Goal: Task Accomplishment & Management: Manage account settings

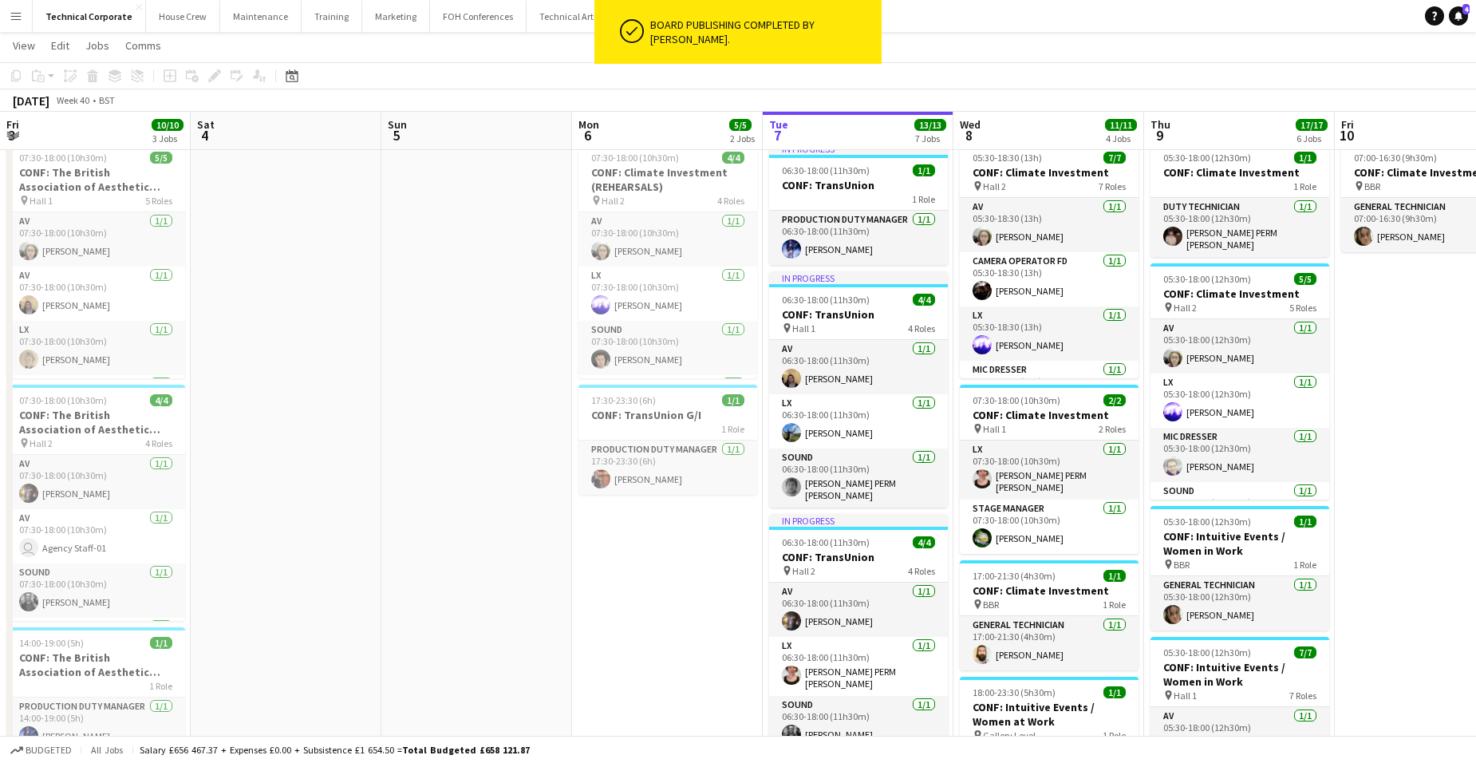
scroll to position [51, 0]
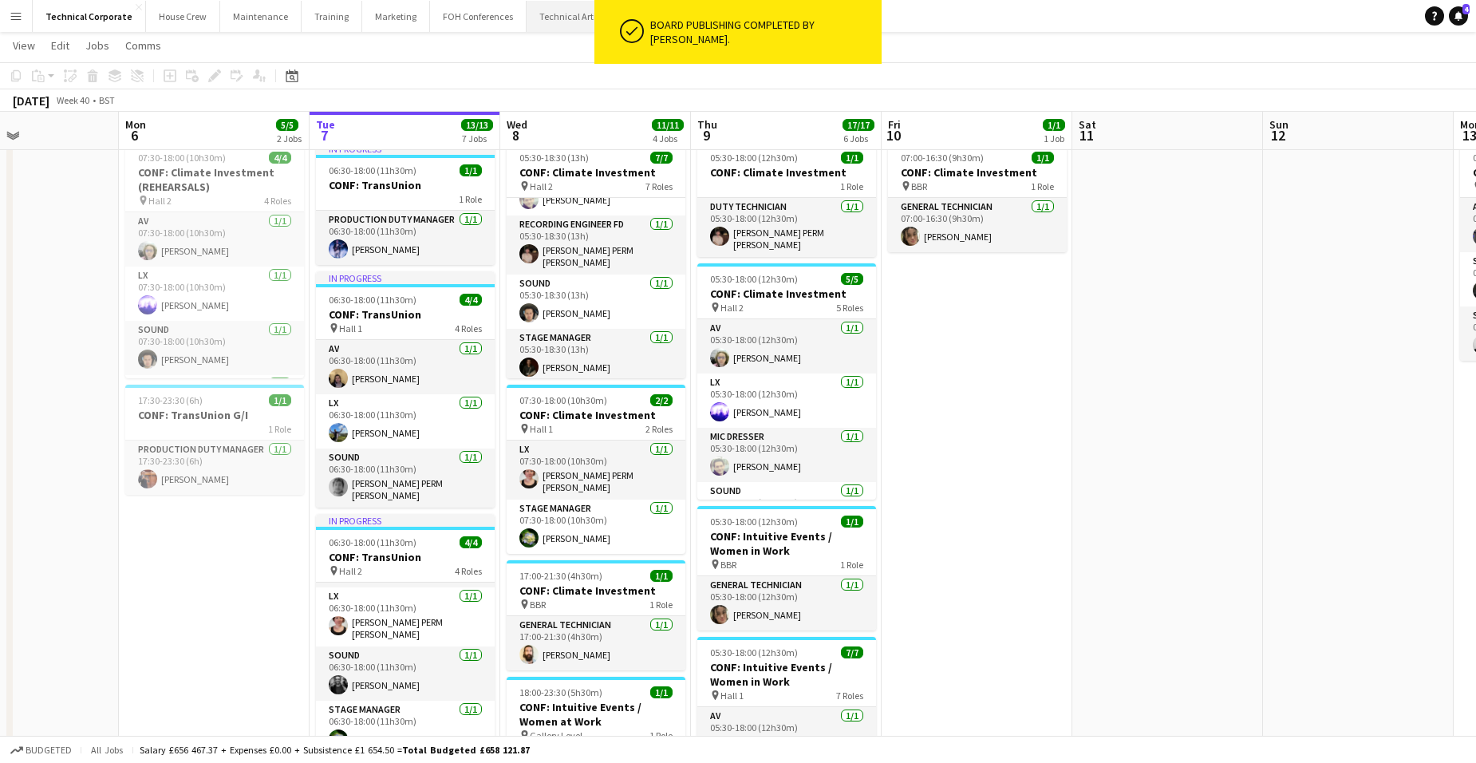
click at [545, 18] on button "Technical Artistic Close" at bounding box center [574, 16] width 97 height 31
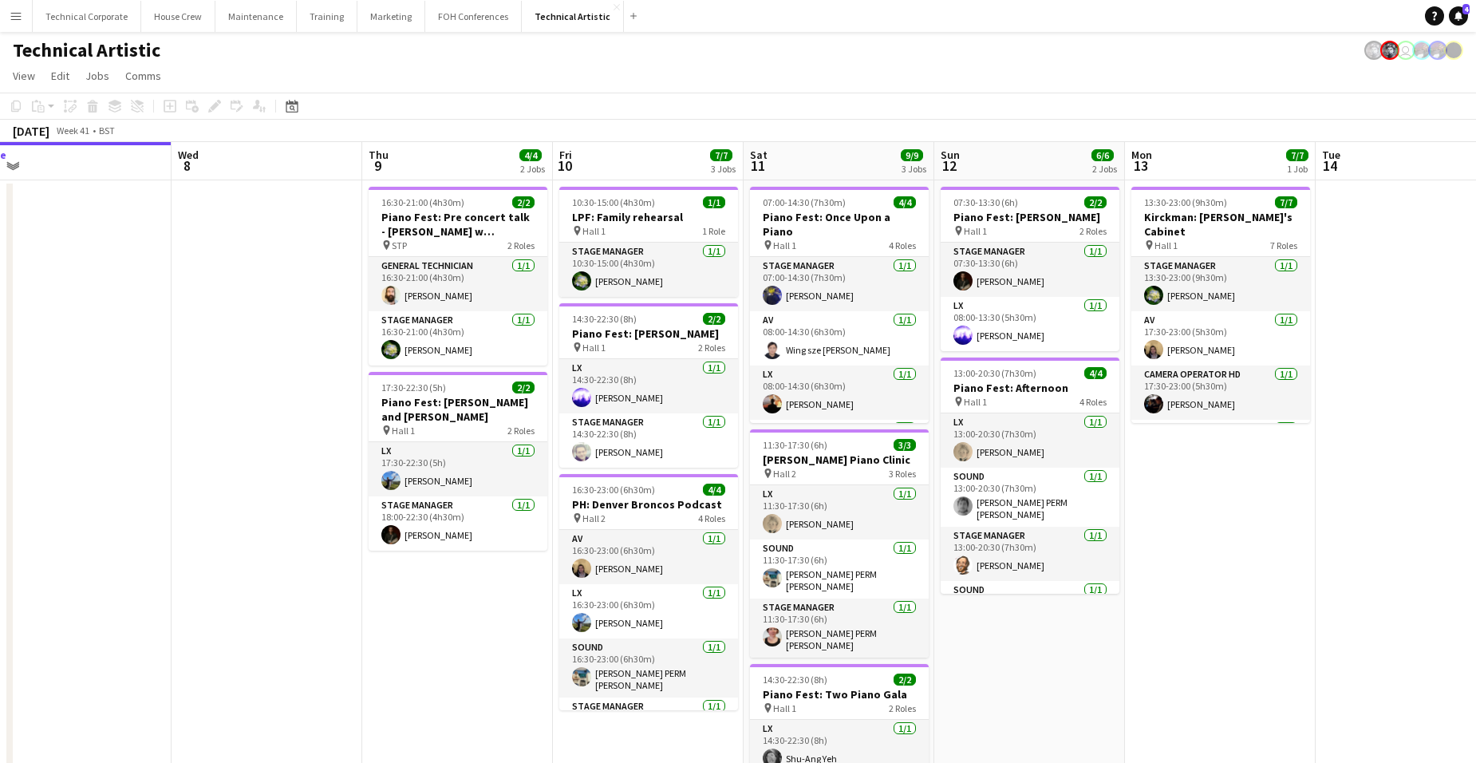
drag, startPoint x: 1370, startPoint y: 502, endPoint x: 568, endPoint y: 498, distance: 801.6
click at [222, 542] on app-calendar-viewport "Sat 4 4/4 1 Job Sun 5 4/4 1 Job Mon 6 Tue 7 Wed 8 Thu 9 4/4 2 Jobs Fri 10 7/7 3…" at bounding box center [738, 511] width 1476 height 739
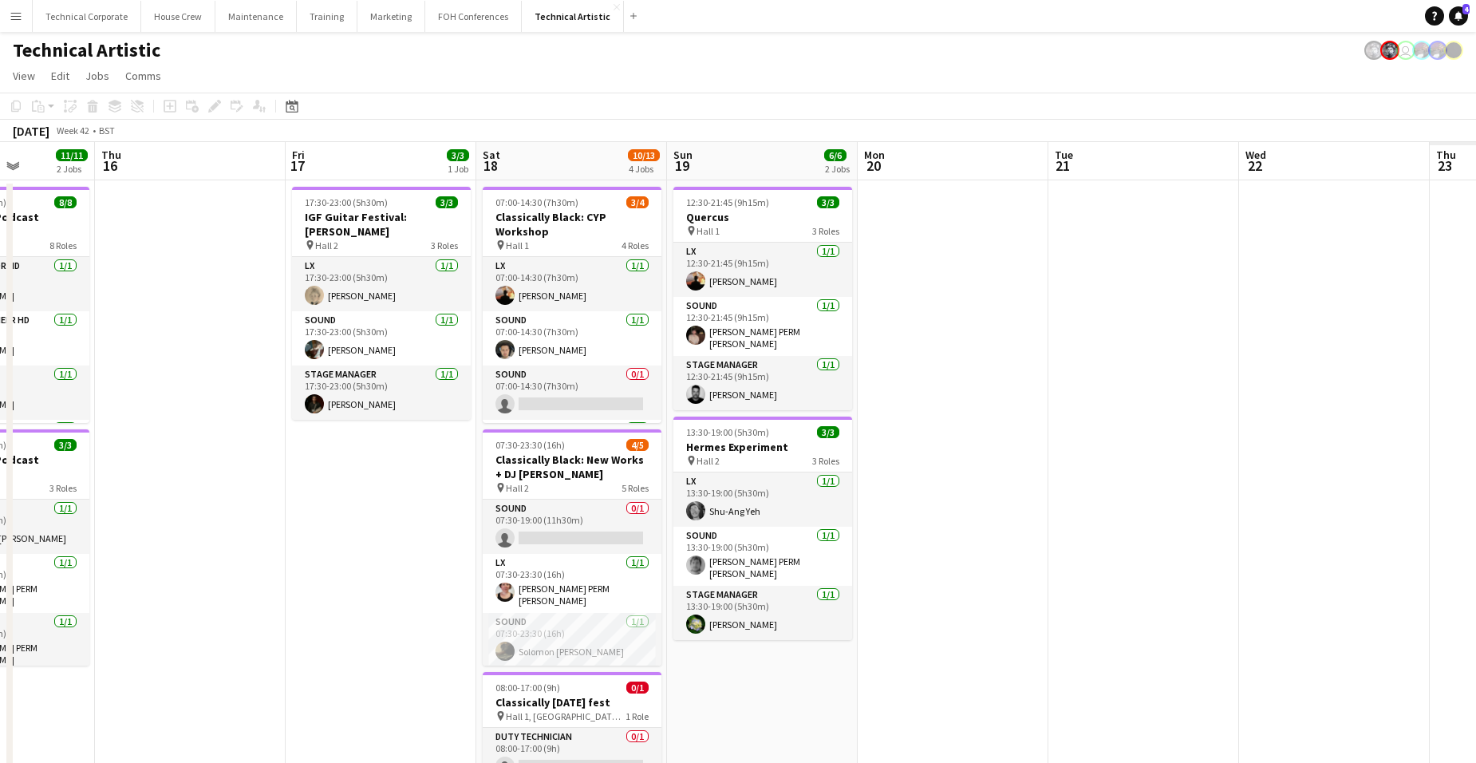
scroll to position [0, 502]
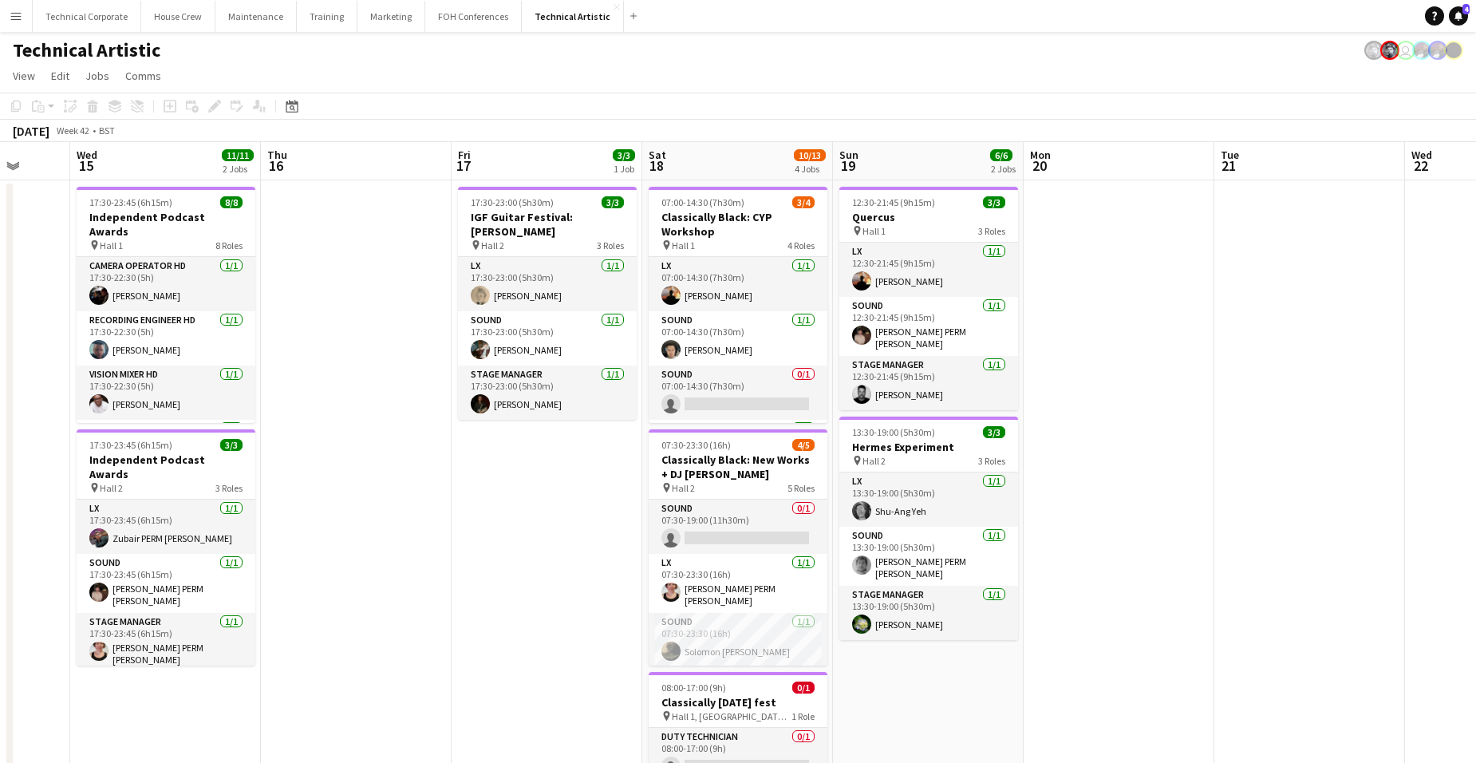
drag, startPoint x: 991, startPoint y: 555, endPoint x: 690, endPoint y: 555, distance: 301.5
click at [690, 555] on app-calendar-viewport "Sun 12 6/6 2 Jobs Mon 13 7/7 1 Job Tue 14 Wed 15 11/11 2 Jobs Thu 16 Fri 17 3/3…" at bounding box center [738, 606] width 1476 height 928
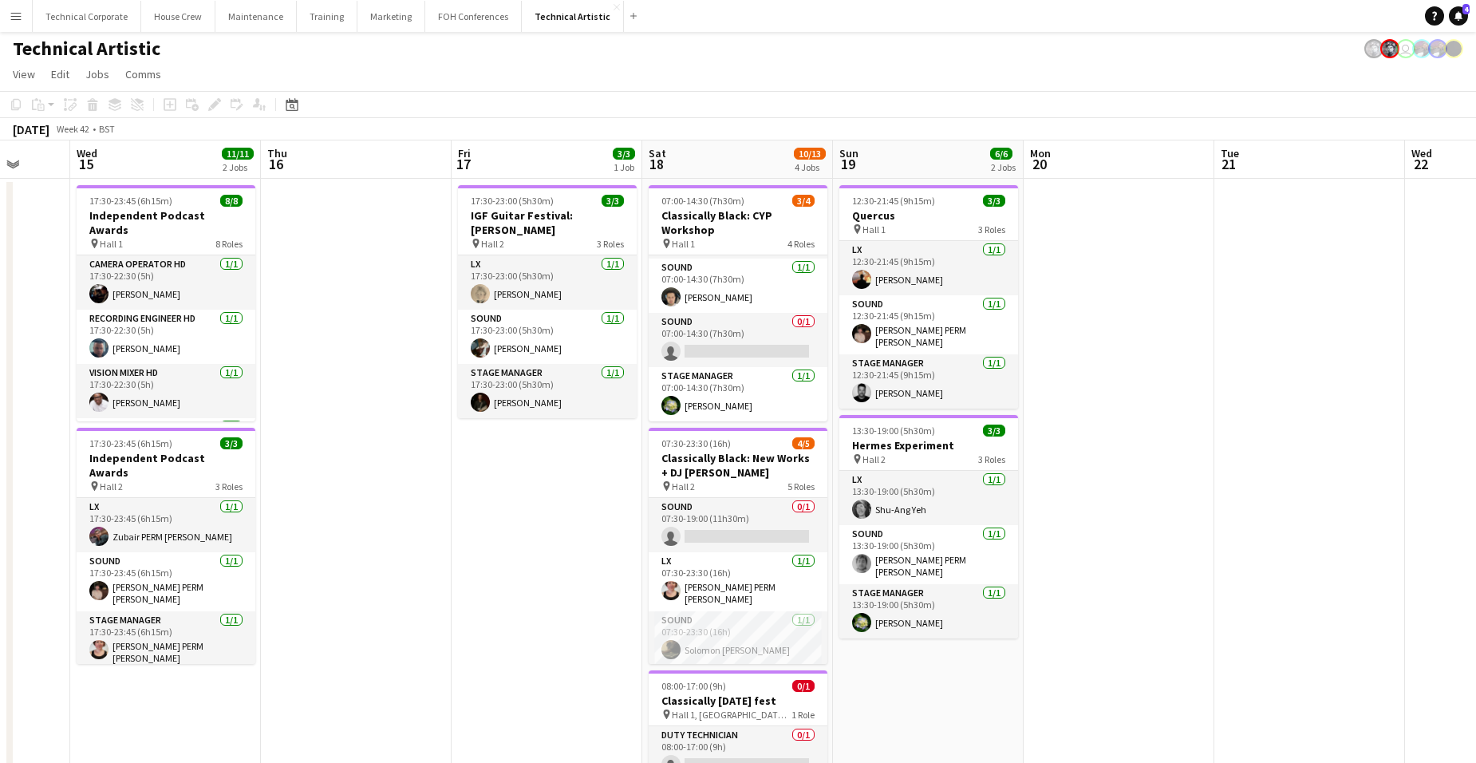
scroll to position [0, 0]
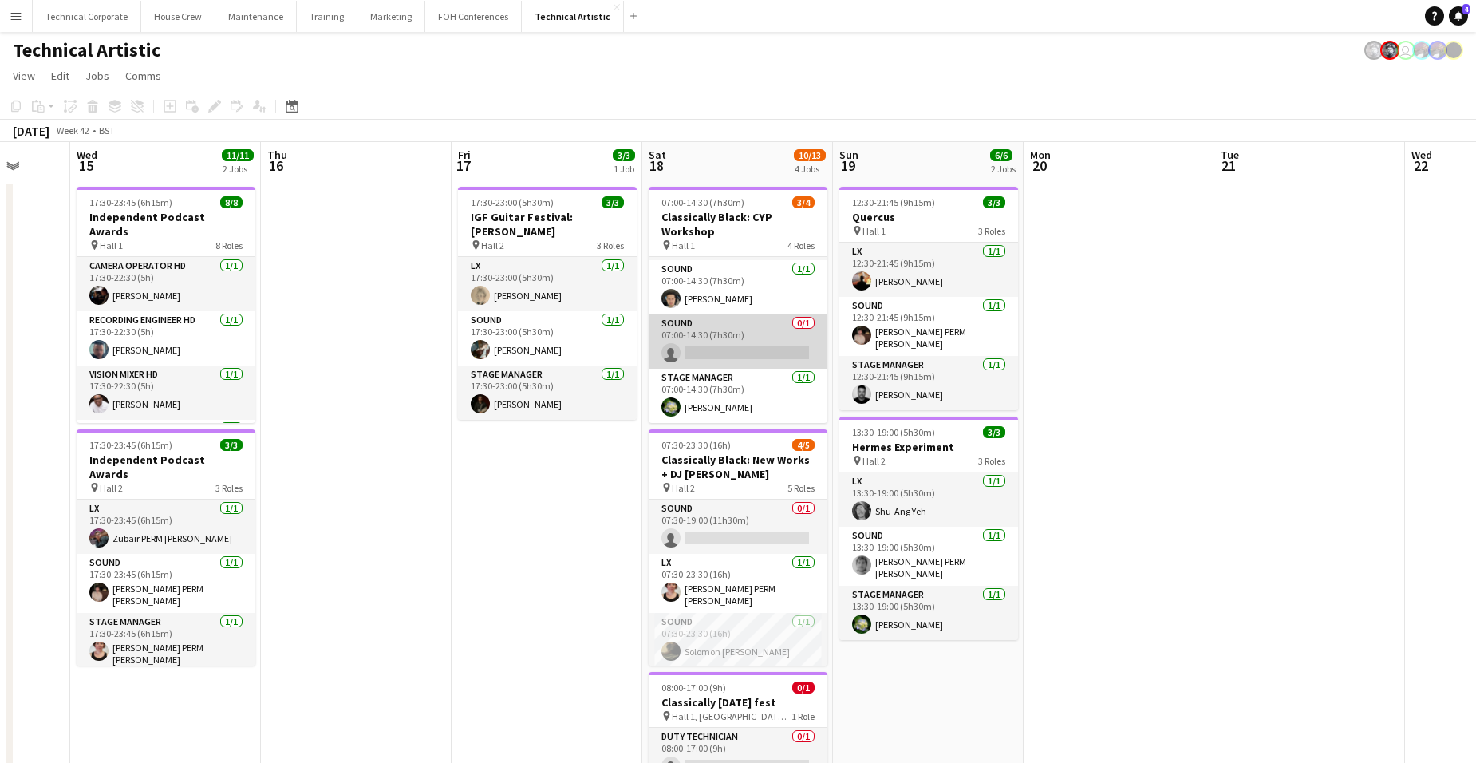
click at [748, 355] on app-card-role "Sound 0/1 07:00-14:30 (7h30m) single-neutral-actions" at bounding box center [737, 341] width 179 height 54
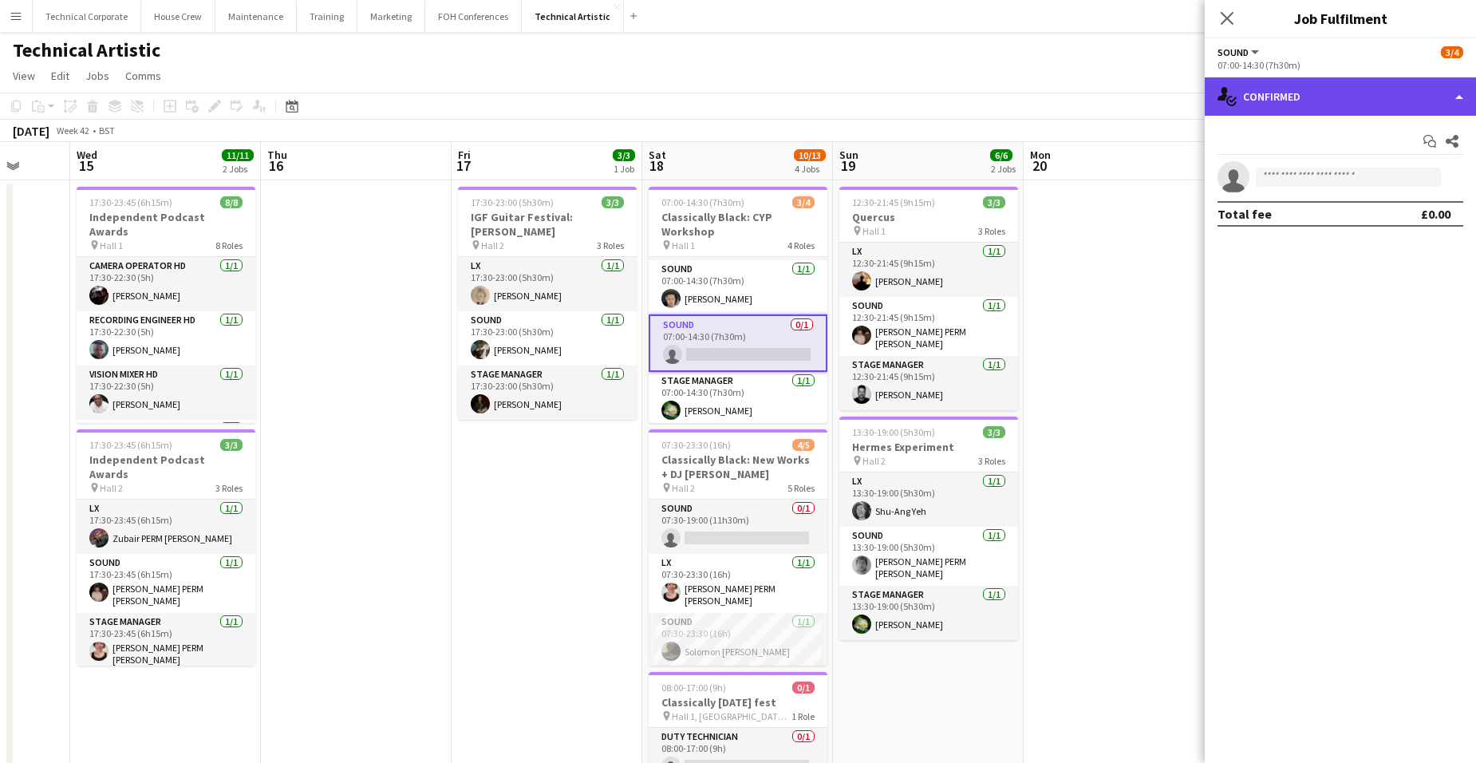
click at [1333, 94] on div "single-neutral-actions-check-2 Confirmed" at bounding box center [1339, 96] width 271 height 38
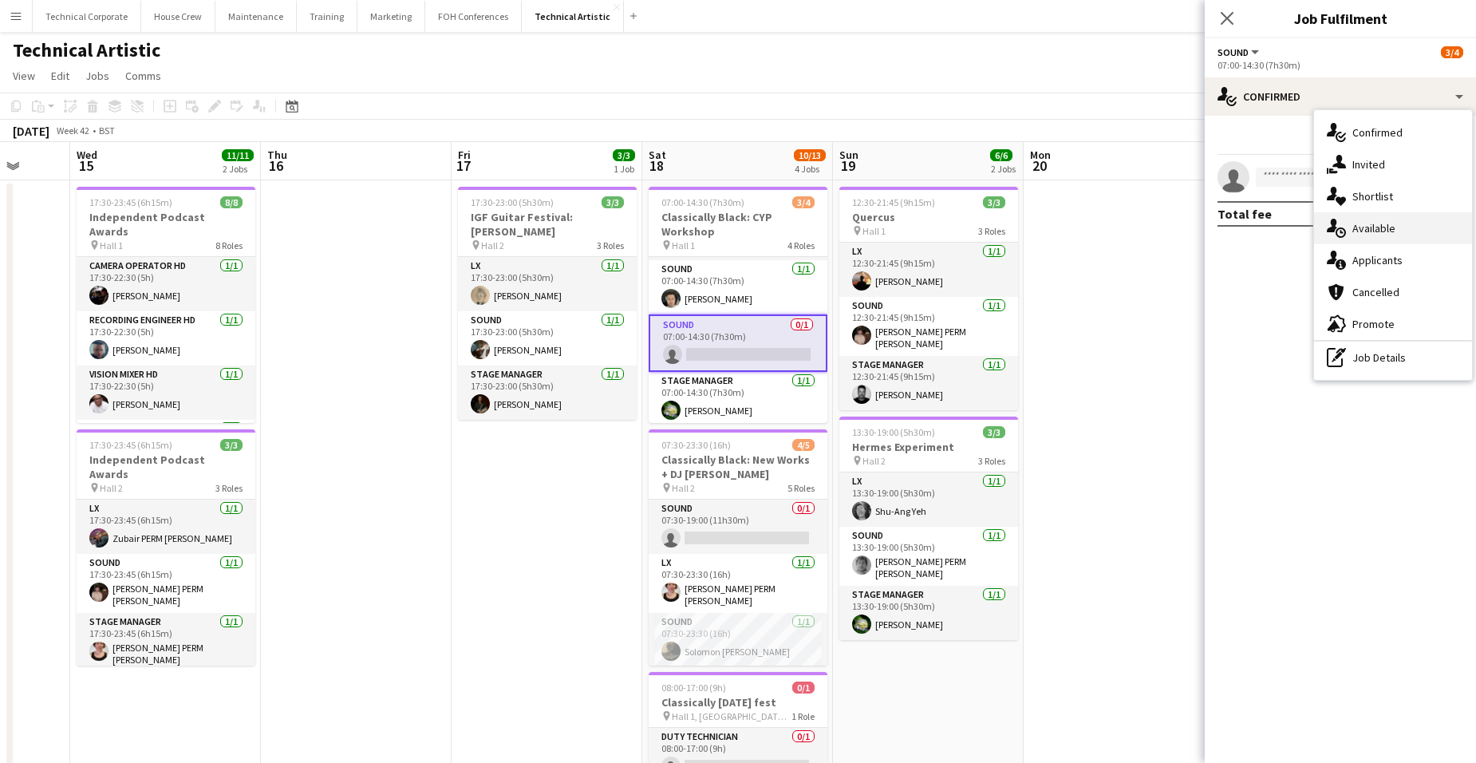
click at [1381, 223] on span "Available" at bounding box center [1373, 228] width 43 height 14
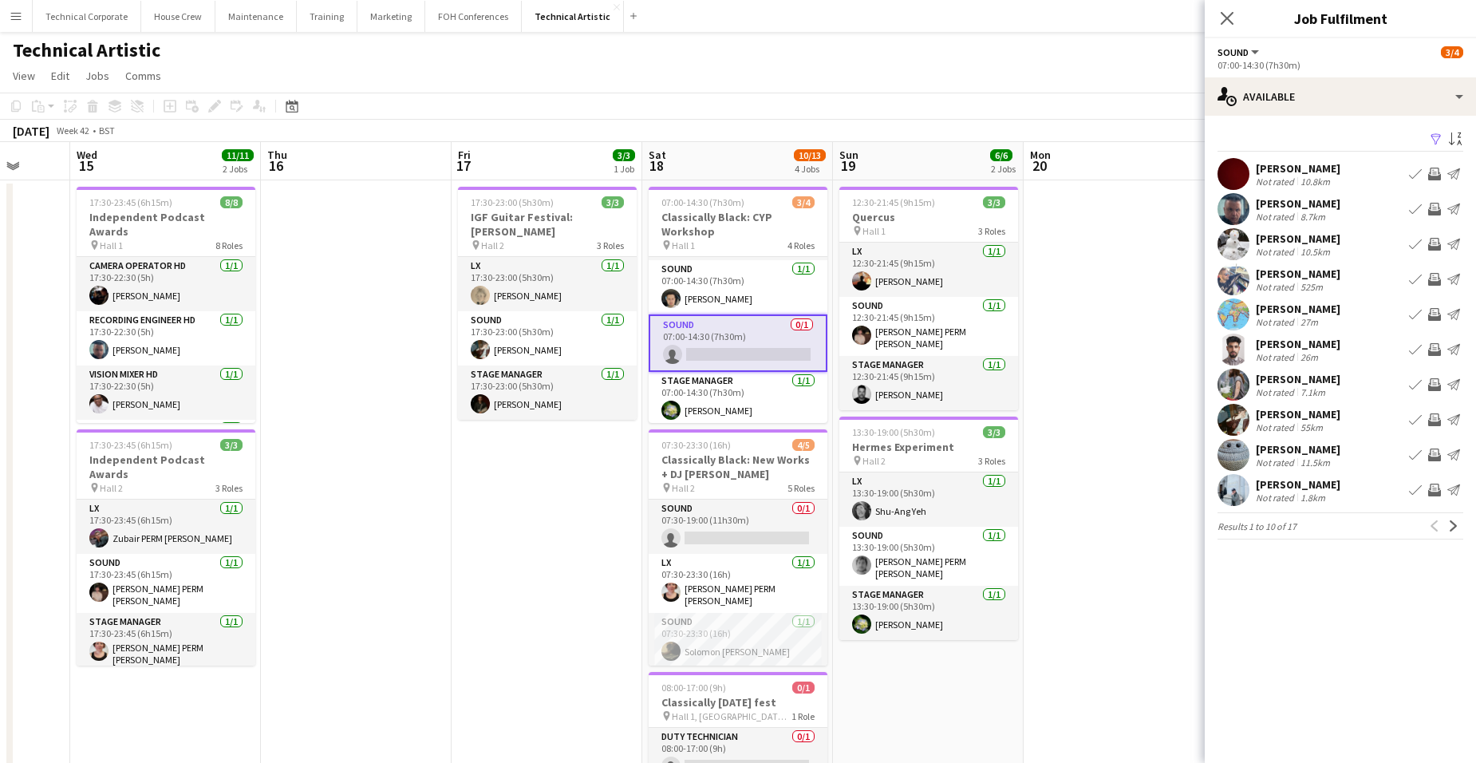
click at [1452, 524] on app-icon "Next" at bounding box center [1453, 525] width 11 height 11
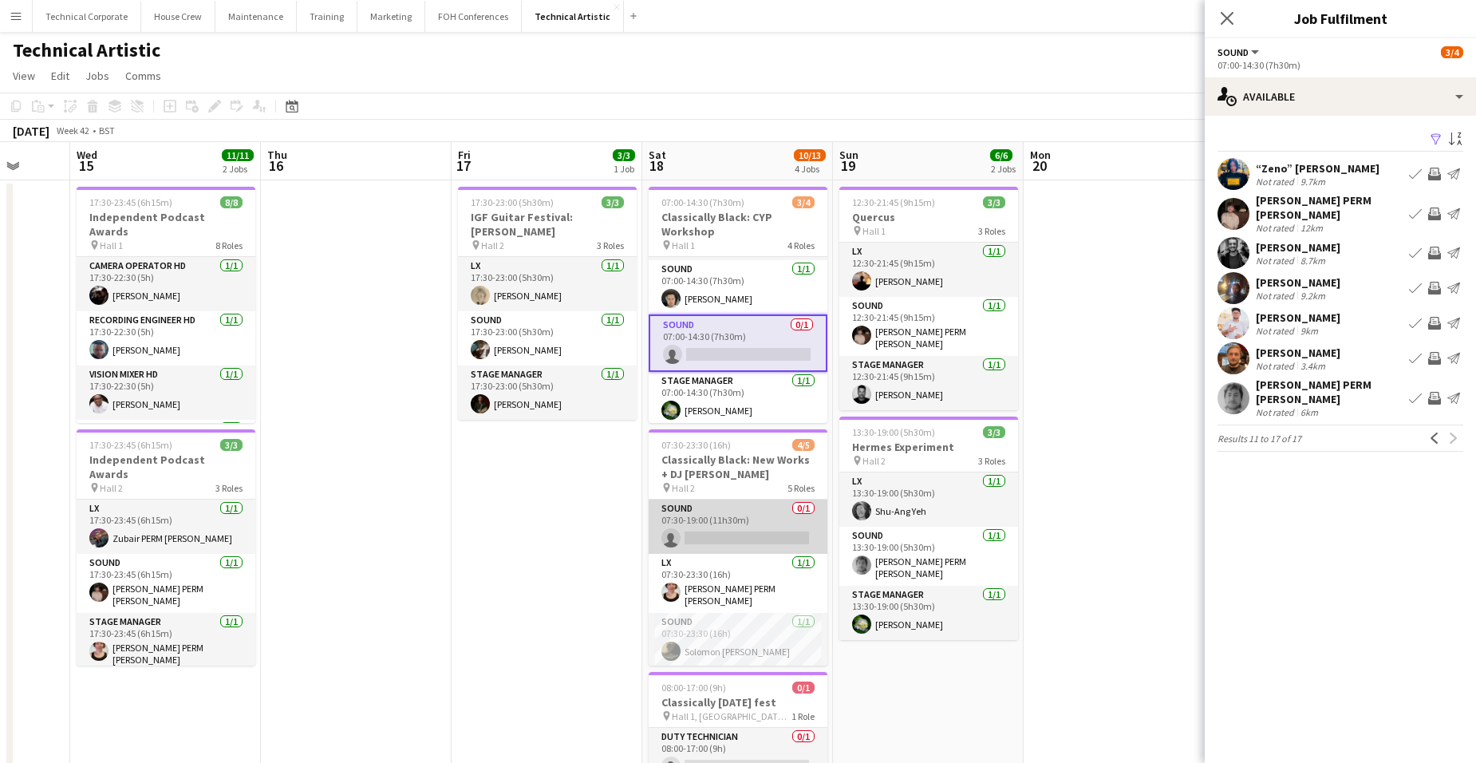
click at [764, 535] on app-card-role "Sound 0/1 07:30-19:00 (11h30m) single-neutral-actions" at bounding box center [737, 526] width 179 height 54
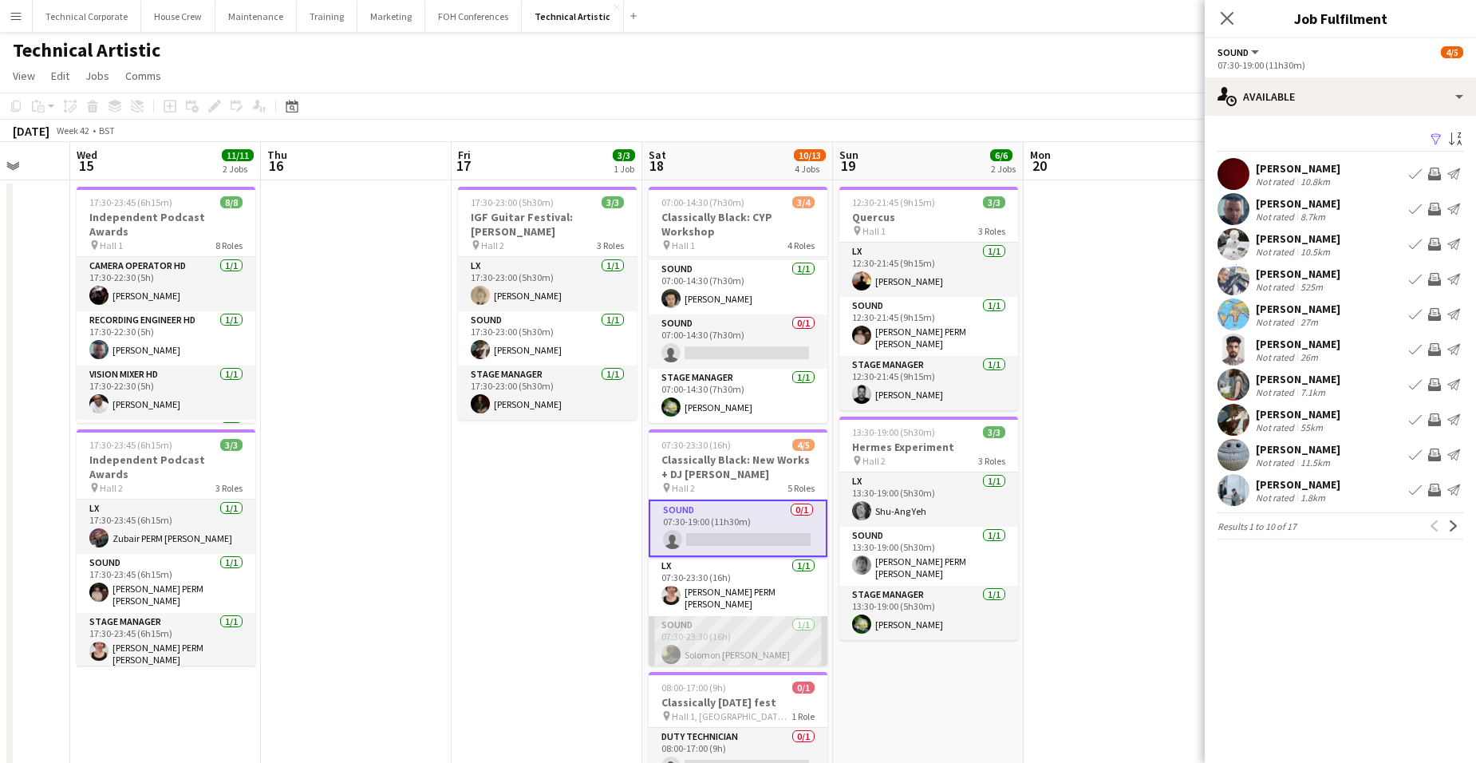
click at [756, 625] on app-card-role "Sound 1/1 07:30-23:30 (16h) Solomon St Luce" at bounding box center [737, 643] width 179 height 54
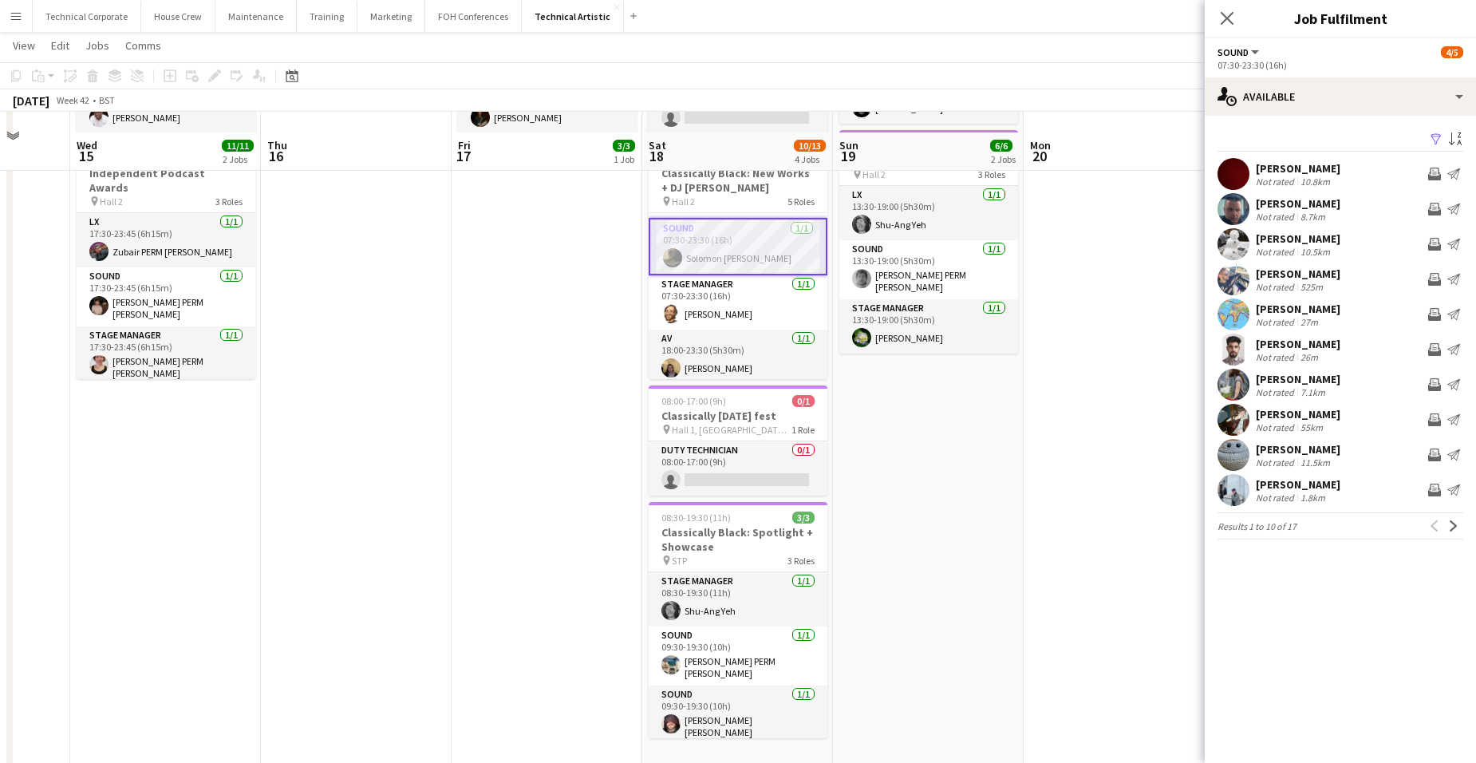
scroll to position [305, 0]
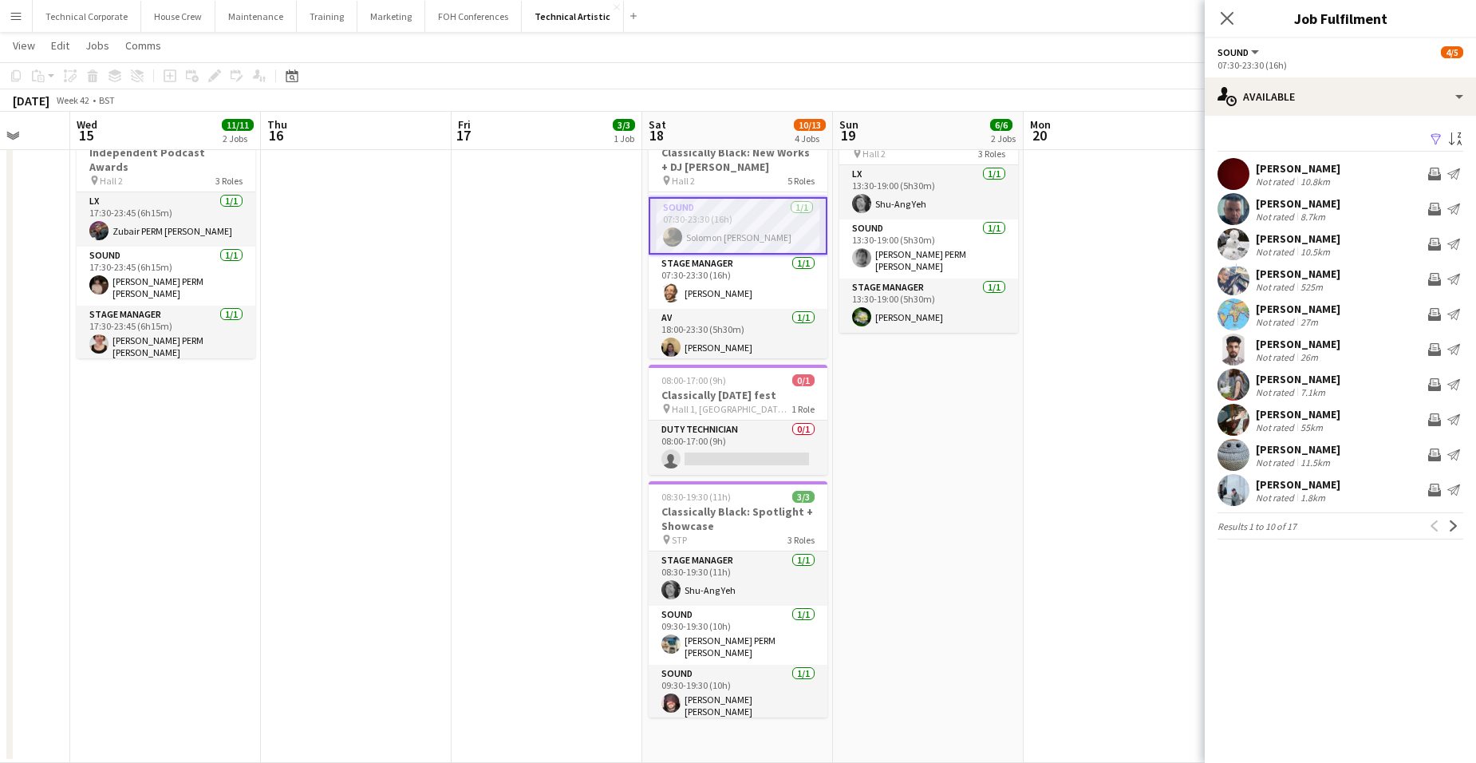
click at [473, 208] on app-date-cell "17:30-23:00 (5h30m) 3/3 IGF Guitar Festival: Carmen pin Hall 2 3 Roles LX 1/1 1…" at bounding box center [546, 317] width 191 height 889
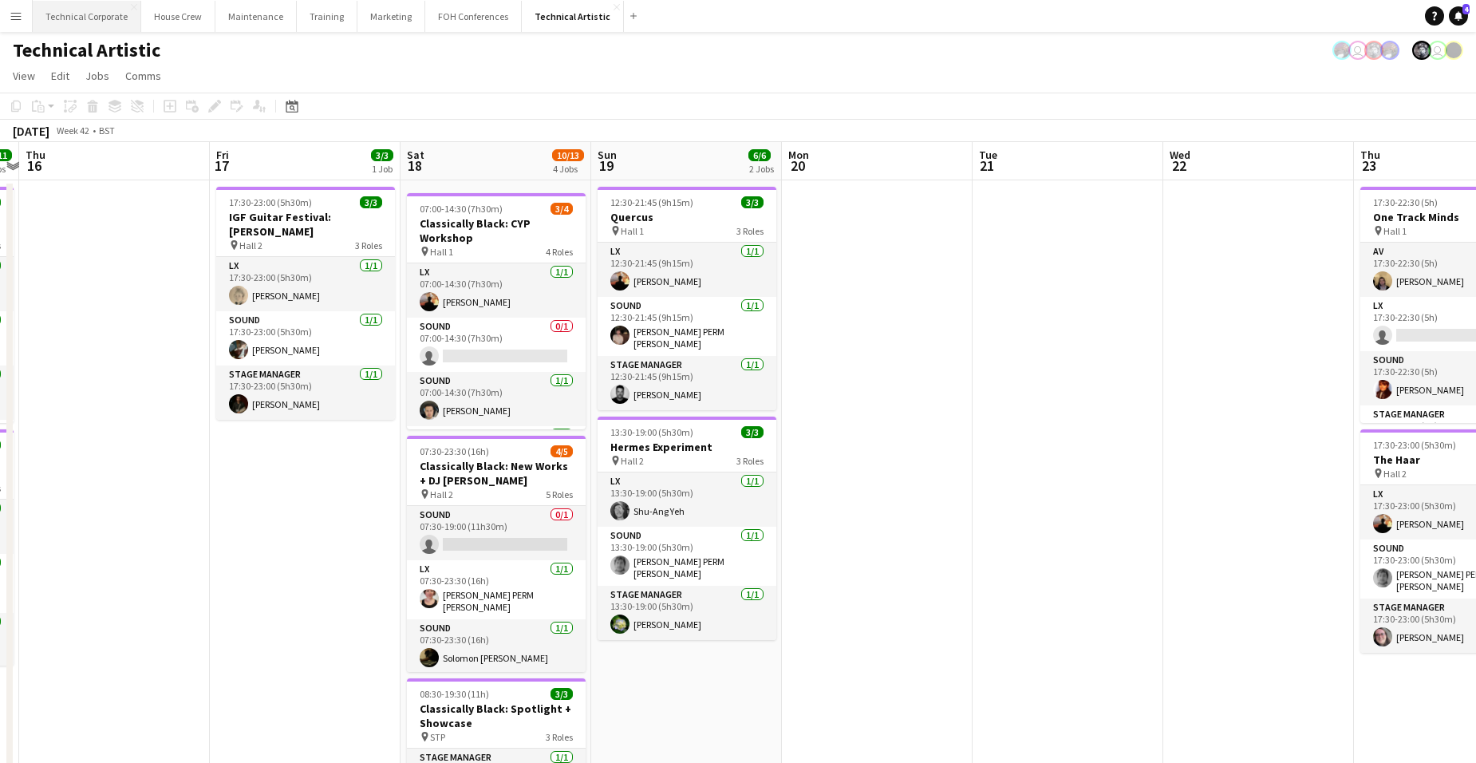
click at [97, 13] on button "Technical Corporate Close" at bounding box center [87, 16] width 108 height 31
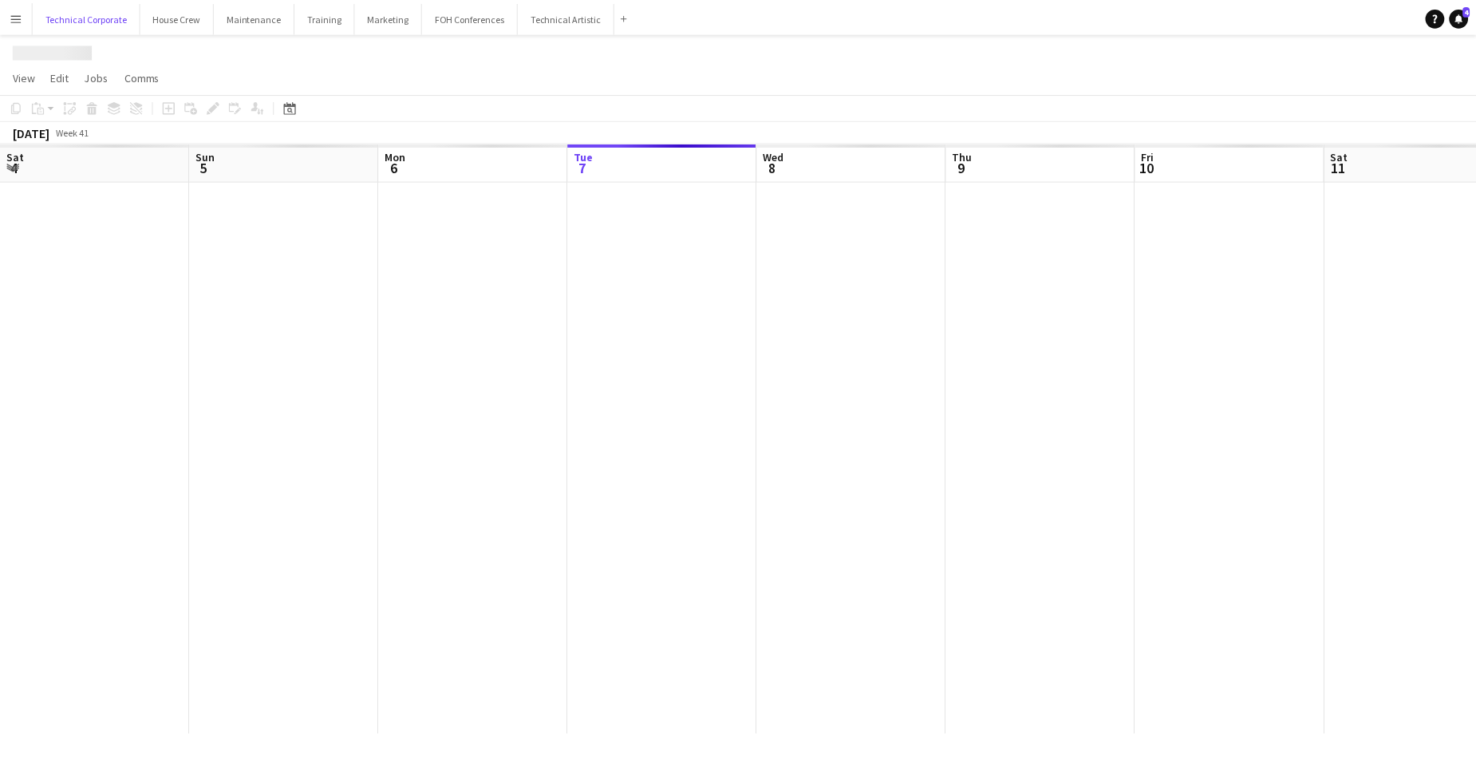
scroll to position [0, 381]
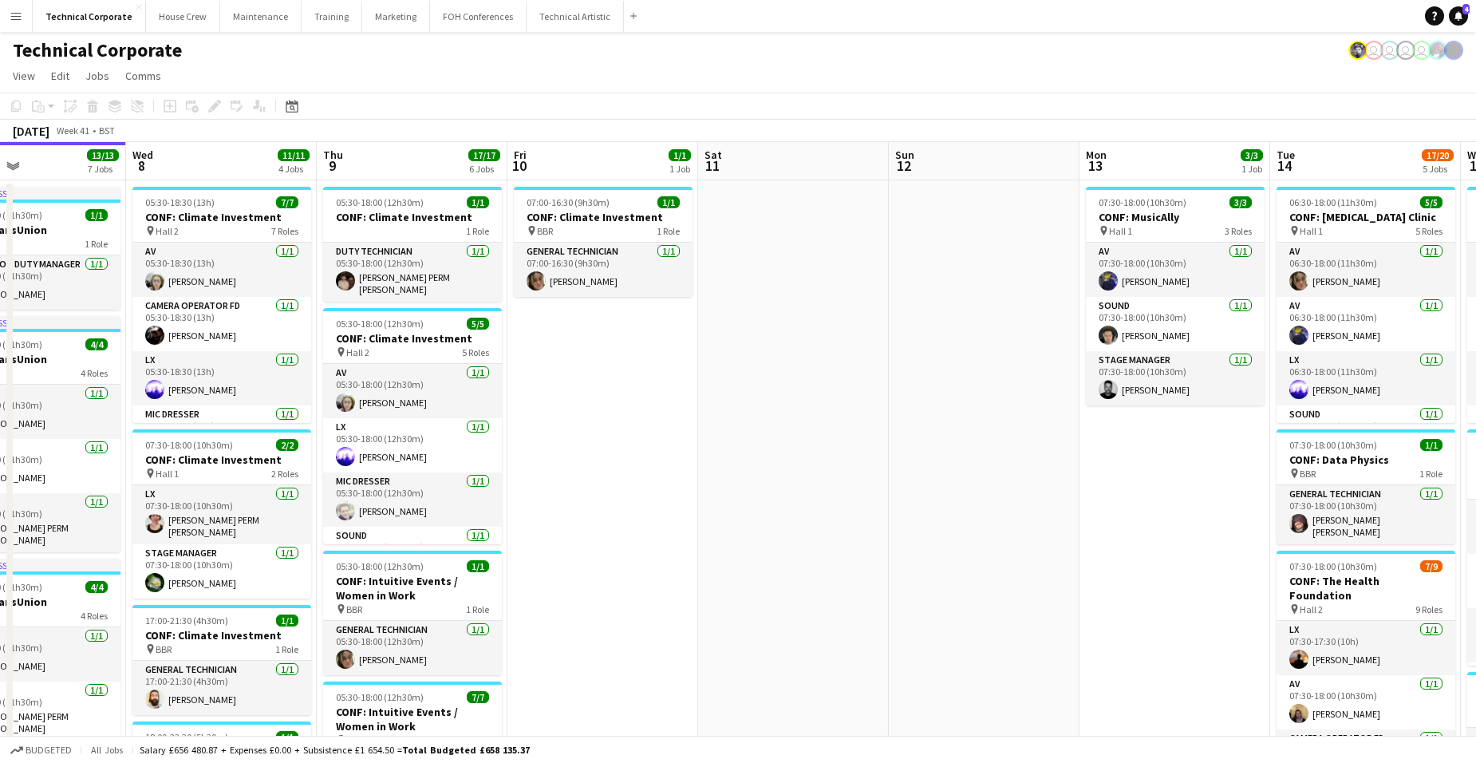
drag, startPoint x: 1216, startPoint y: 473, endPoint x: 343, endPoint y: 515, distance: 874.4
click at [116, 555] on app-calendar-viewport "Sat 4 Sun 5 Mon 6 5/5 2 Jobs Tue 7 13/13 7 Jobs Wed 8 11/11 4 Jobs Thu 9 17/17 …" at bounding box center [738, 740] width 1476 height 1196
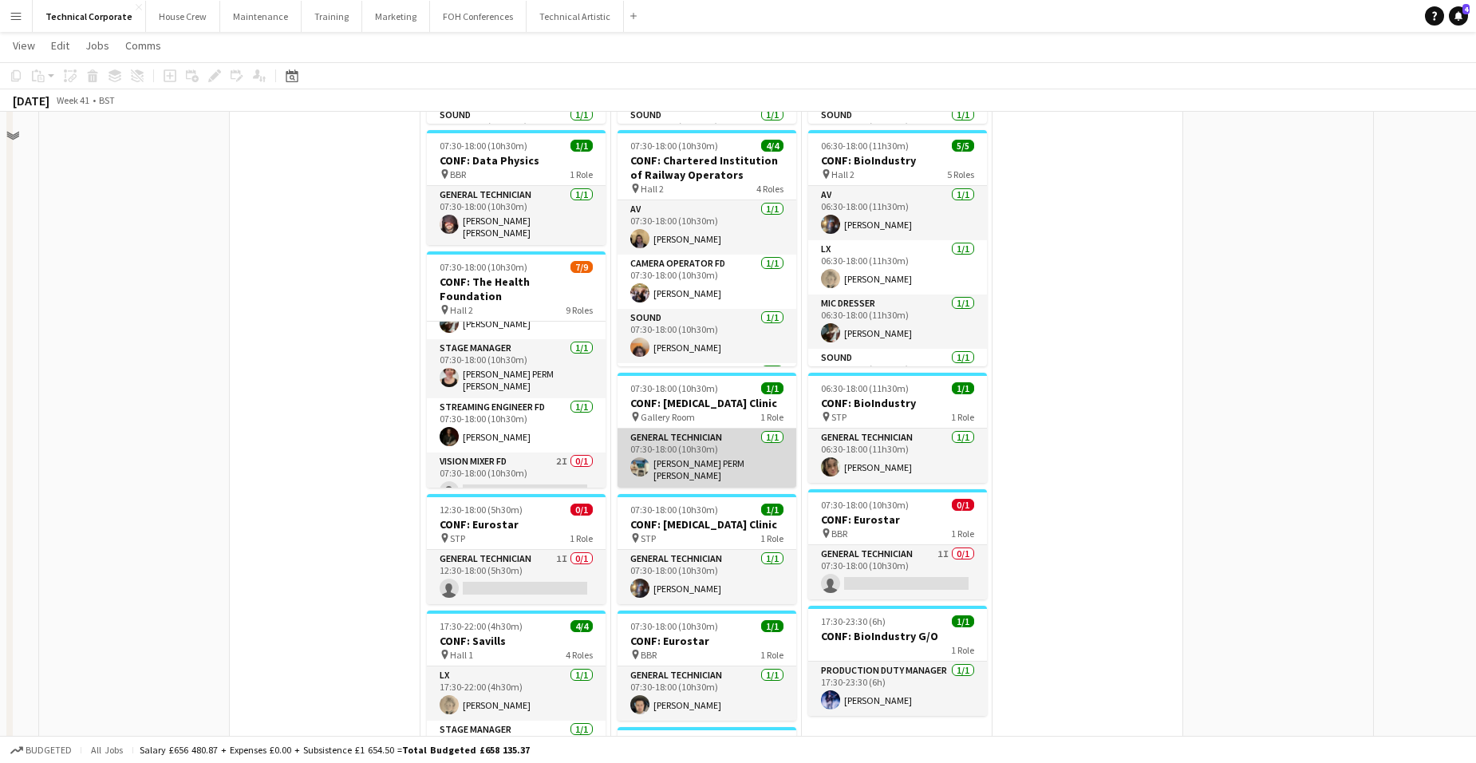
scroll to position [399, 0]
